Goal: Task Accomplishment & Management: Use online tool/utility

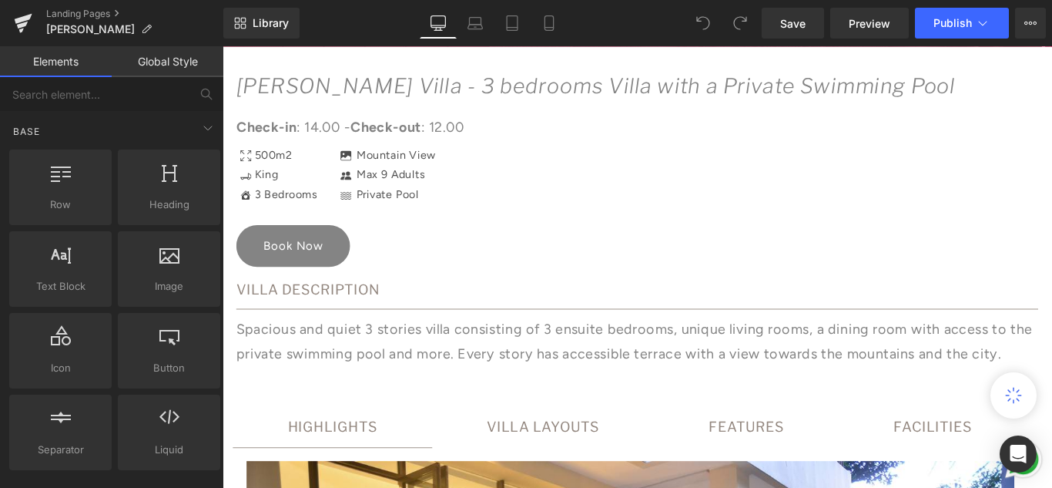
scroll to position [847, 0]
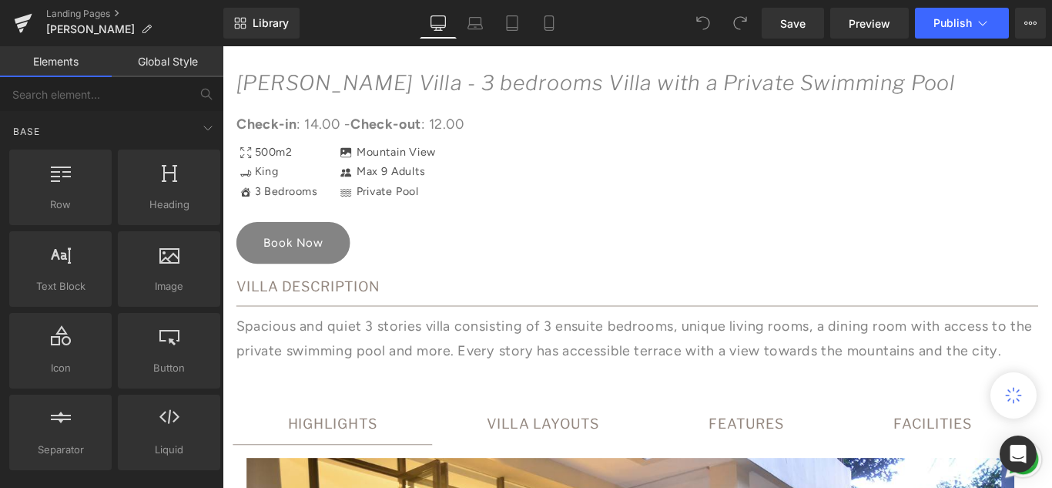
click at [312, 266] on div "Book Now Button" at bounding box center [688, 265] width 901 height 51
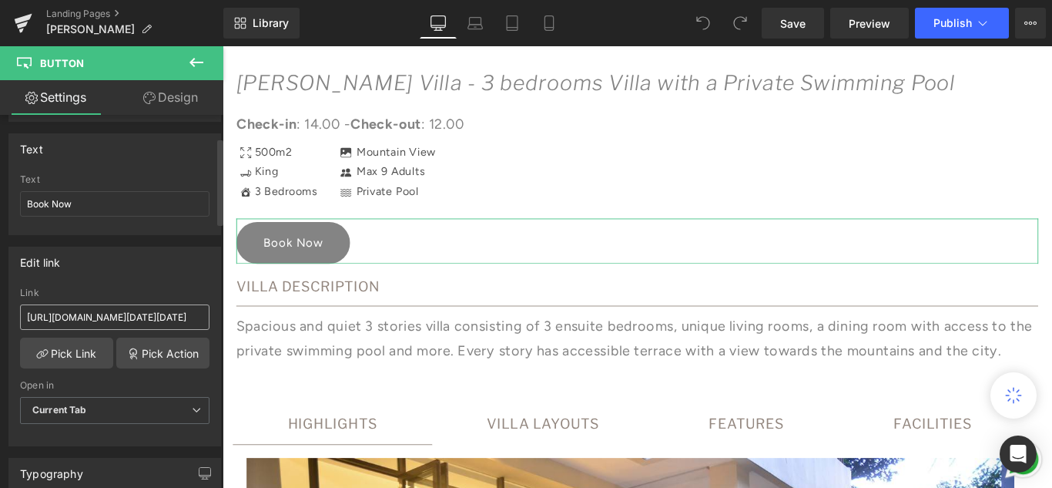
scroll to position [154, 0]
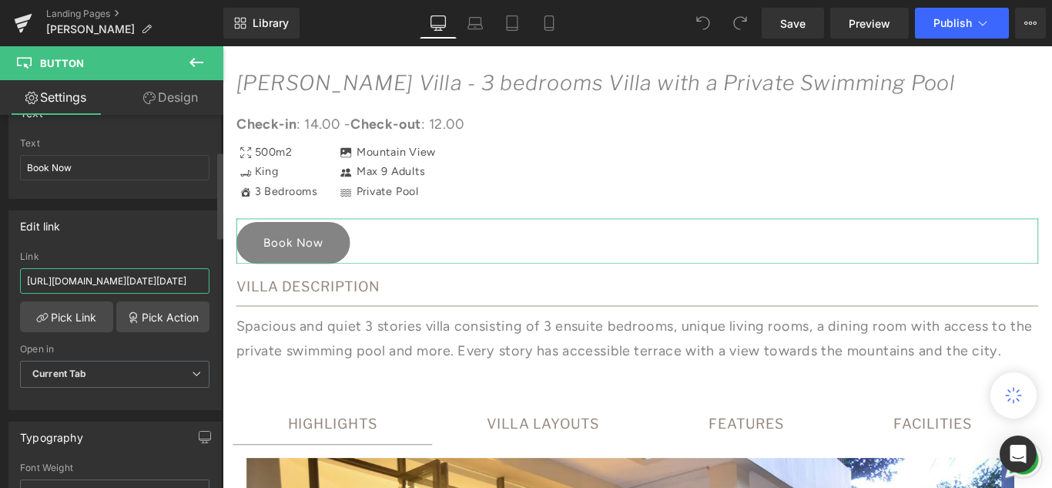
click at [132, 277] on input "[URL][DOMAIN_NAME][DATE][DATE]" at bounding box center [114, 280] width 189 height 25
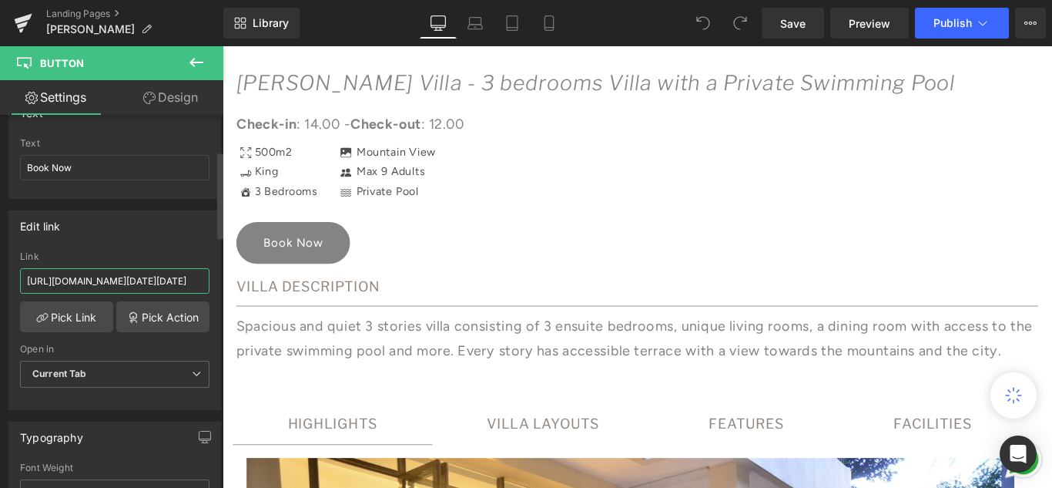
click at [142, 285] on input "[URL][DOMAIN_NAME][DATE][DATE]" at bounding box center [114, 280] width 189 height 25
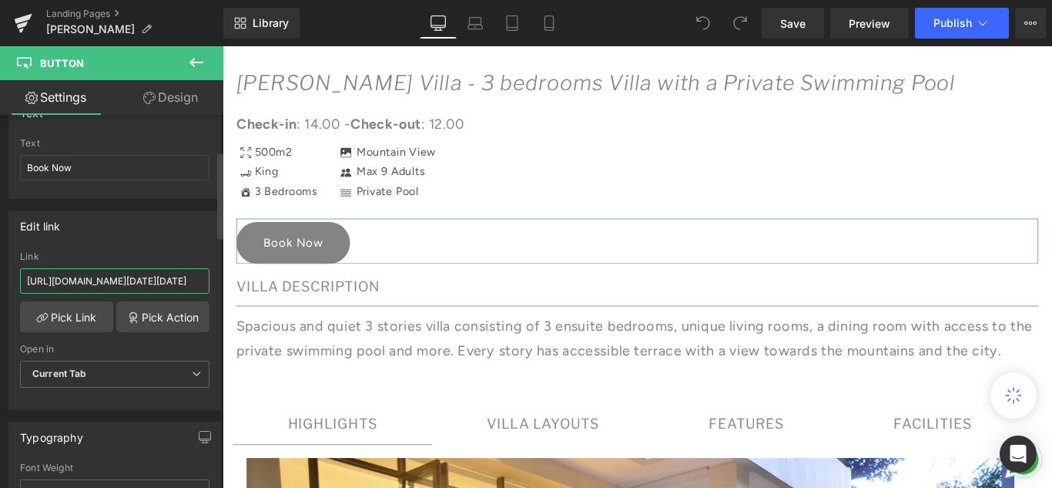
click at [137, 277] on input "[URL][DOMAIN_NAME][DATE][DATE]" at bounding box center [114, 280] width 189 height 25
paste input "624500"
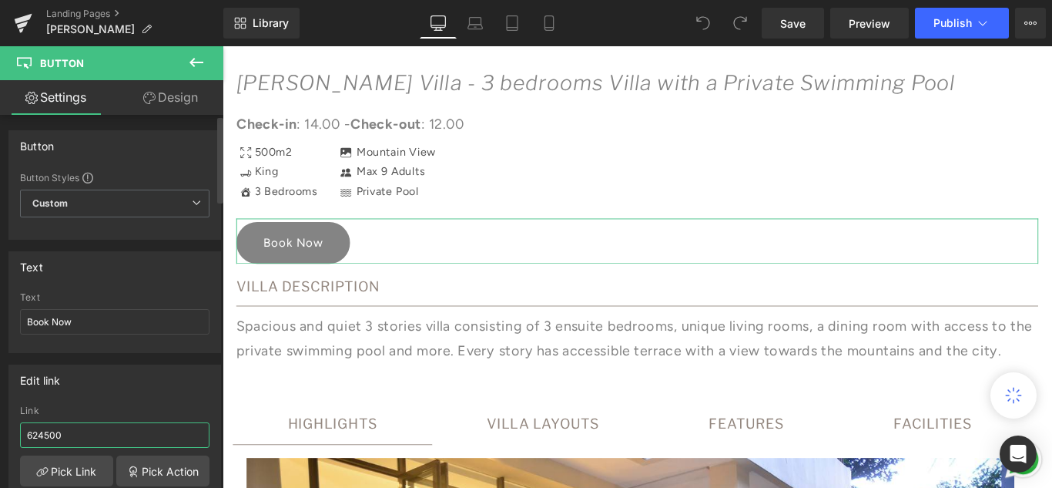
click at [106, 436] on input "624500" at bounding box center [114, 434] width 189 height 25
paste input "[URL][DOMAIN_NAME]"
type input "[URL][DOMAIN_NAME]"
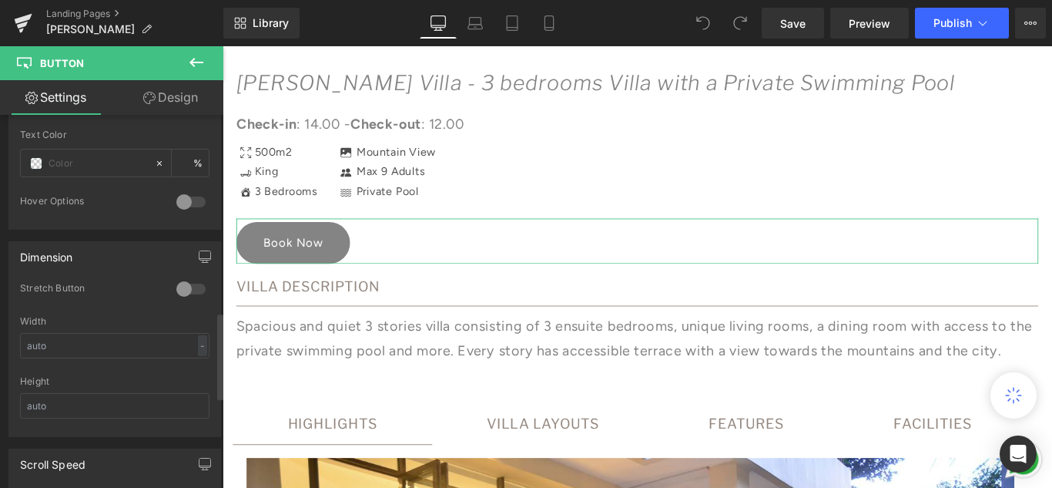
scroll to position [847, 0]
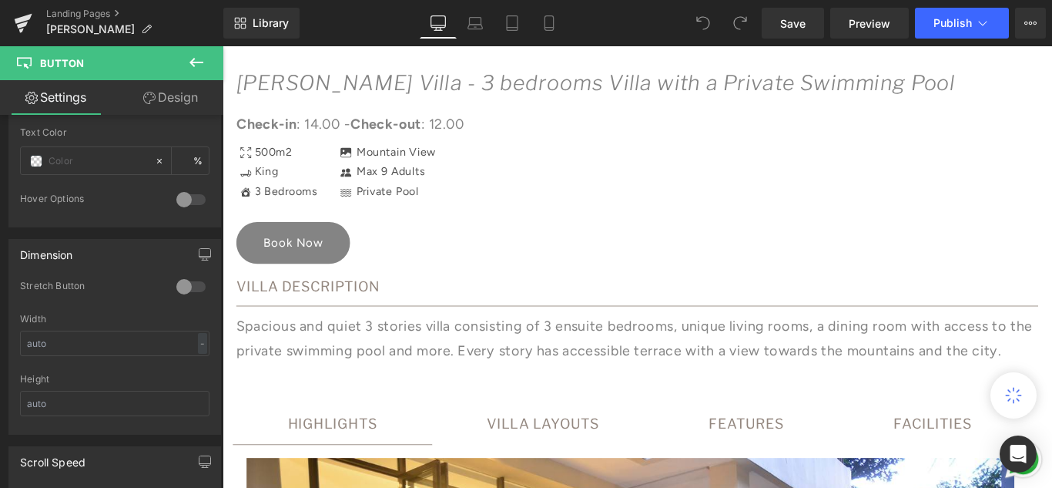
click at [486, 209] on div "Icon [GEOGRAPHIC_DATA] Text Block Icon Max 9 Adults Text Block Icon Private Poo…" at bounding box center [760, 187] width 813 height 66
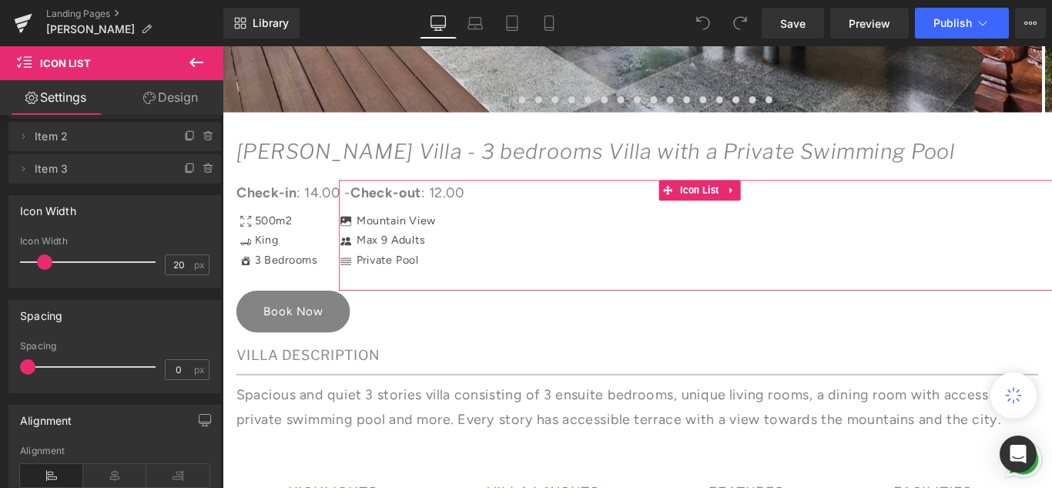
scroll to position [231, 0]
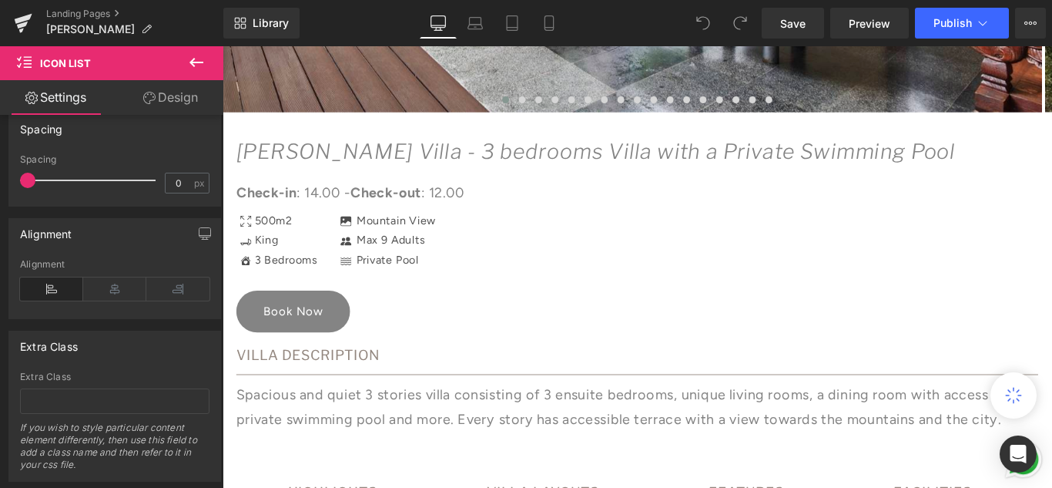
click at [300, 343] on div at bounding box center [689, 294] width 932 height 496
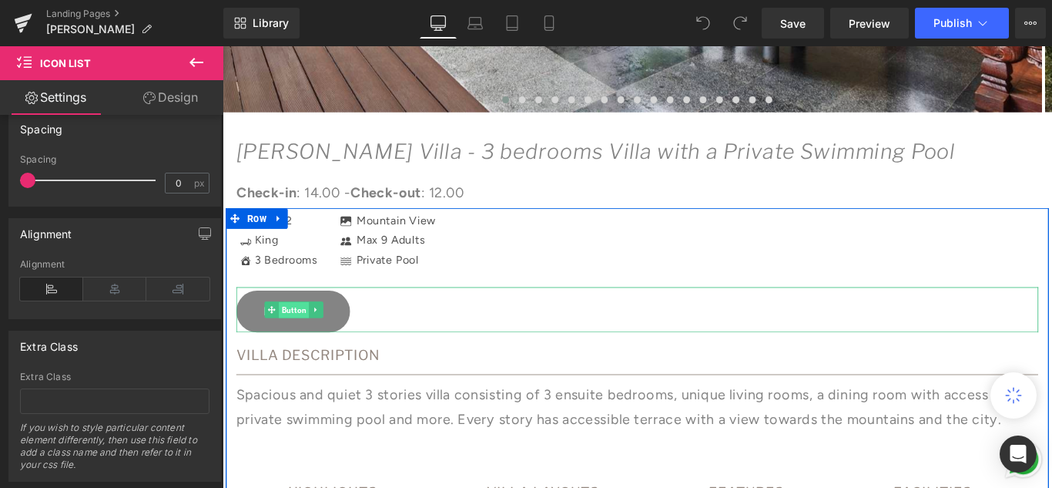
click at [295, 343] on span "Button" at bounding box center [303, 342] width 34 height 18
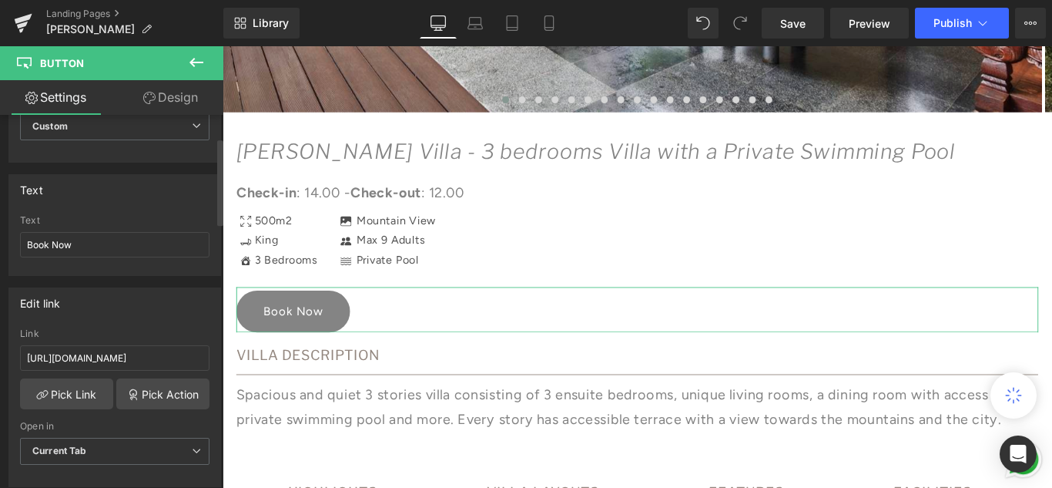
scroll to position [154, 0]
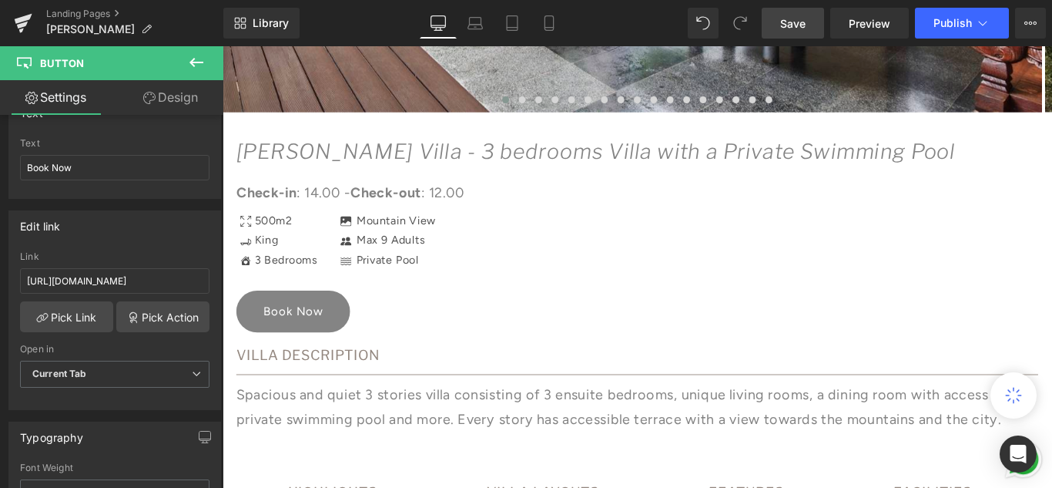
click at [784, 19] on span "Save" at bounding box center [792, 23] width 25 height 16
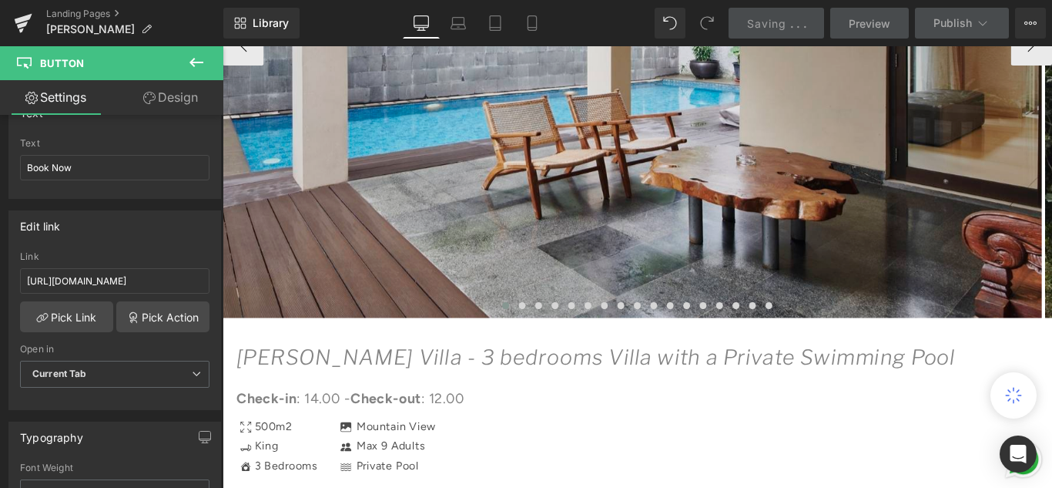
scroll to position [462, 0]
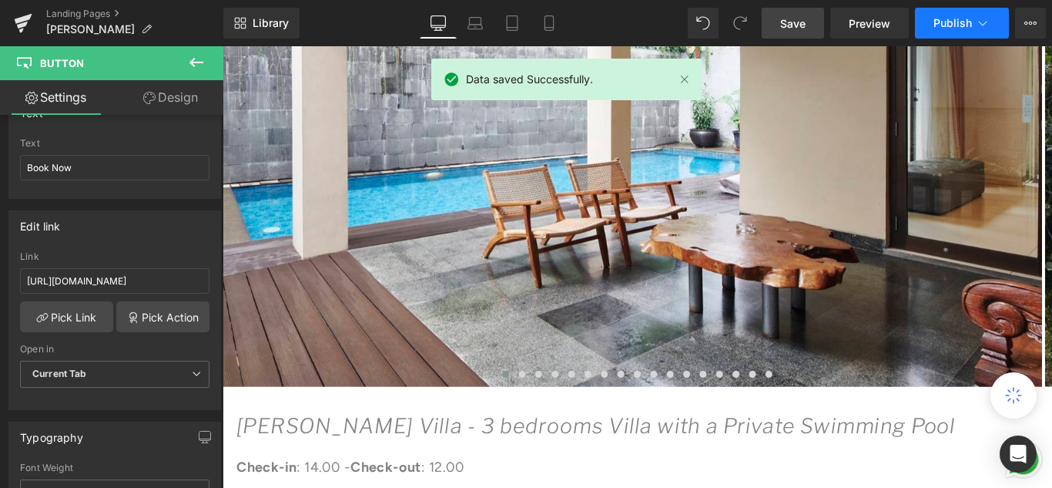
click at [942, 20] on span "Publish" at bounding box center [952, 23] width 39 height 12
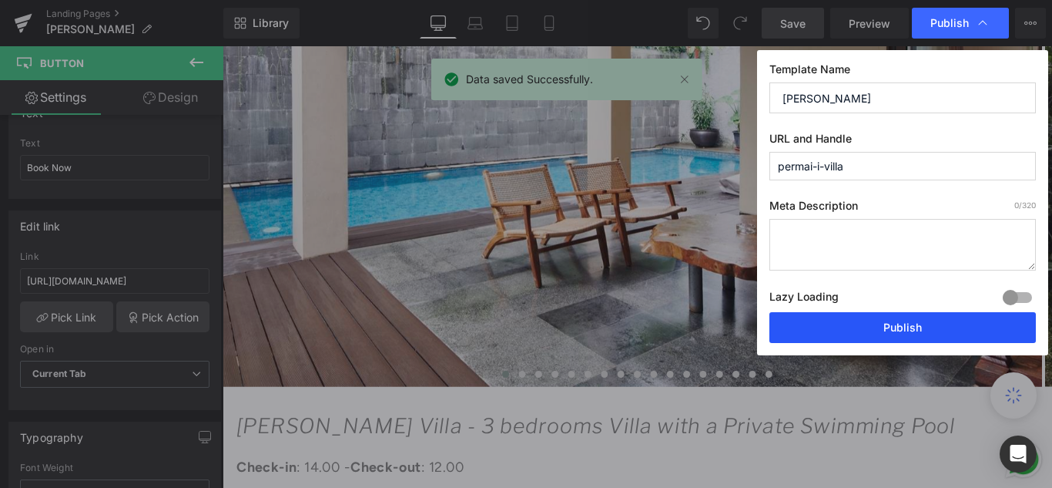
click at [828, 324] on button "Publish" at bounding box center [902, 327] width 266 height 31
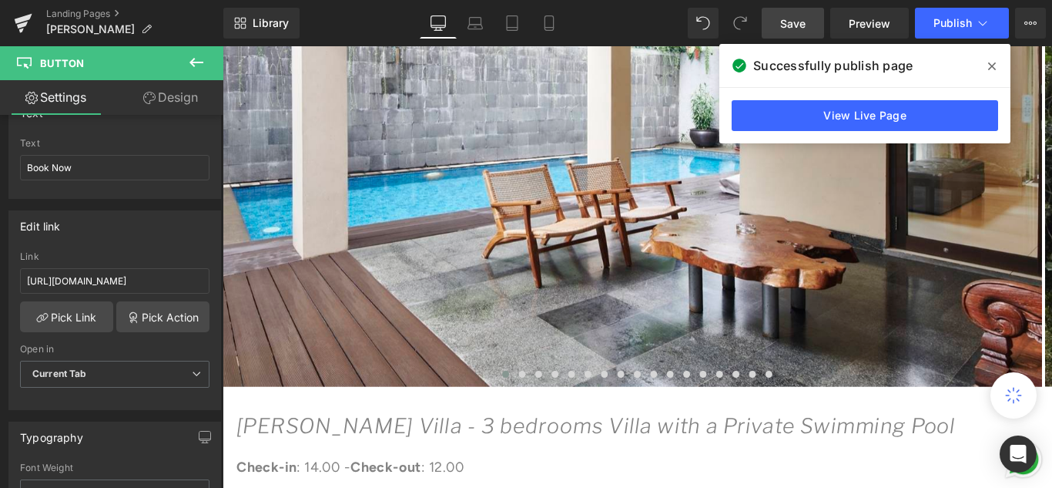
click at [984, 65] on span at bounding box center [992, 66] width 25 height 25
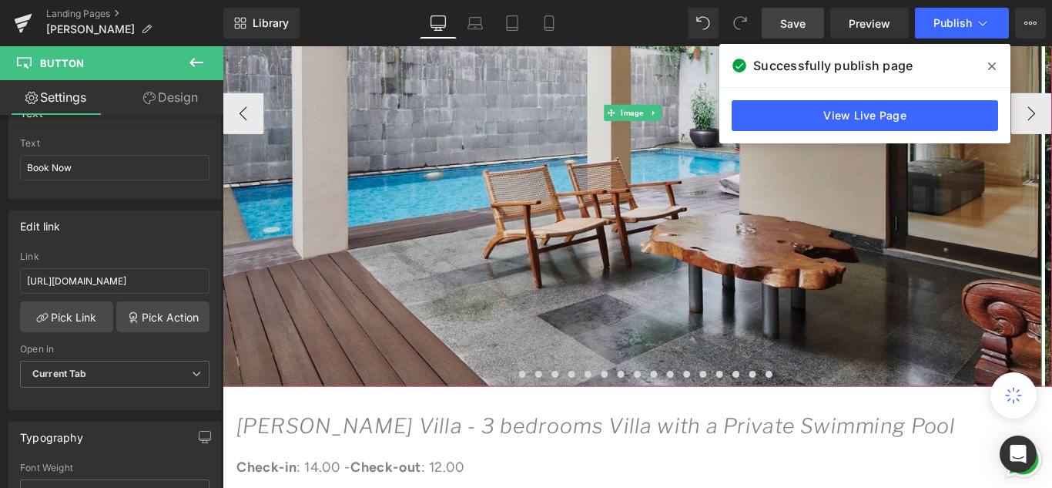
click at [1051, 68] on img at bounding box center [683, 120] width 920 height 613
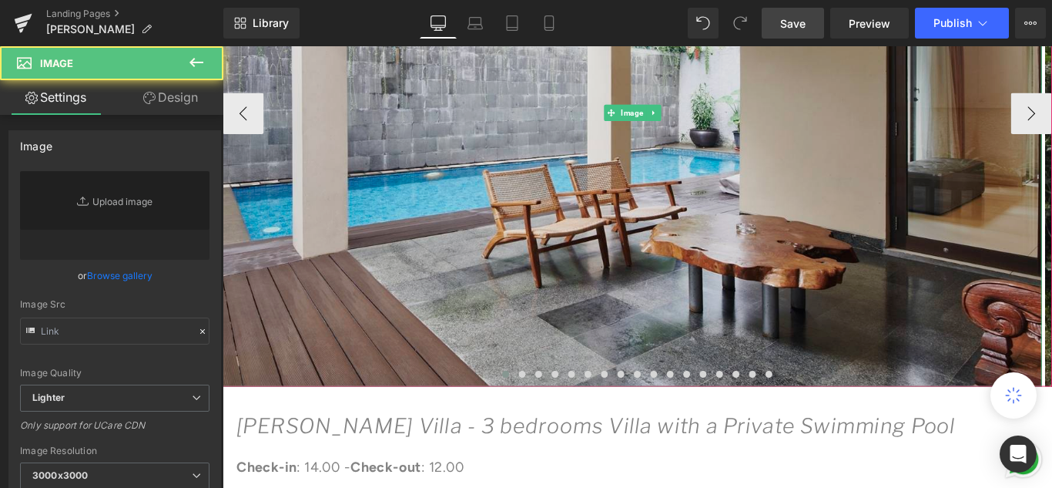
type input "[URL][DOMAIN_NAME]"
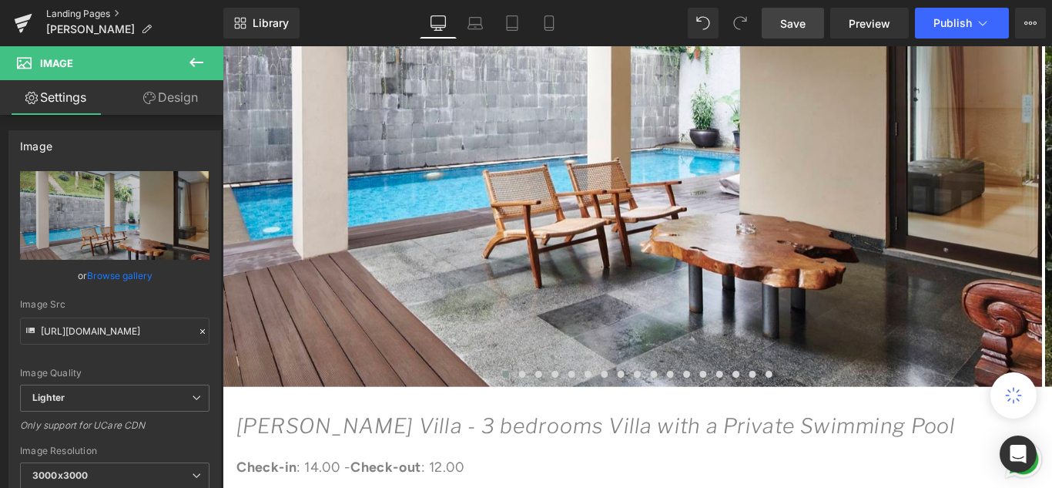
click at [56, 11] on link "Landing Pages" at bounding box center [134, 14] width 177 height 12
